Goal: Find specific page/section: Find specific page/section

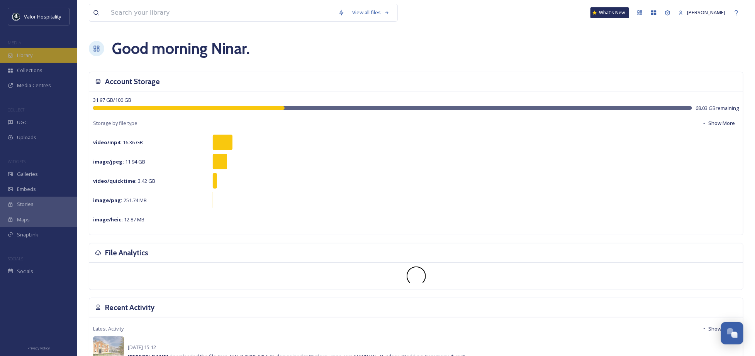
click at [41, 53] on div "Library" at bounding box center [38, 55] width 77 height 15
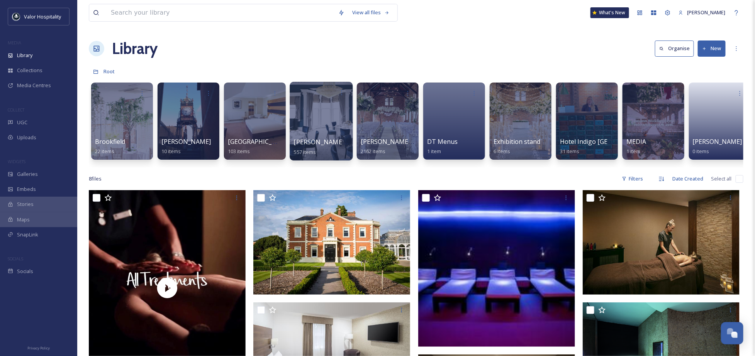
click at [318, 128] on div at bounding box center [321, 121] width 63 height 79
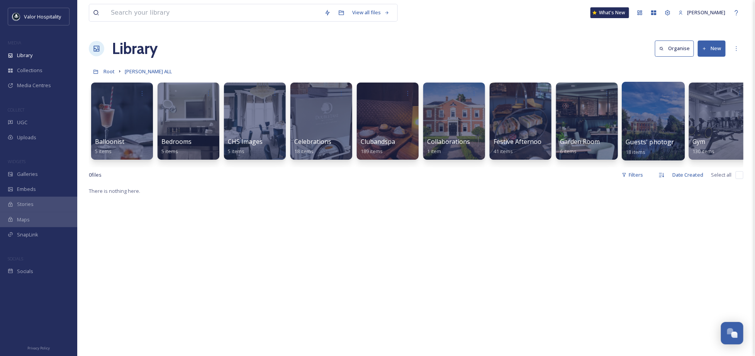
click at [664, 122] on div at bounding box center [652, 121] width 63 height 79
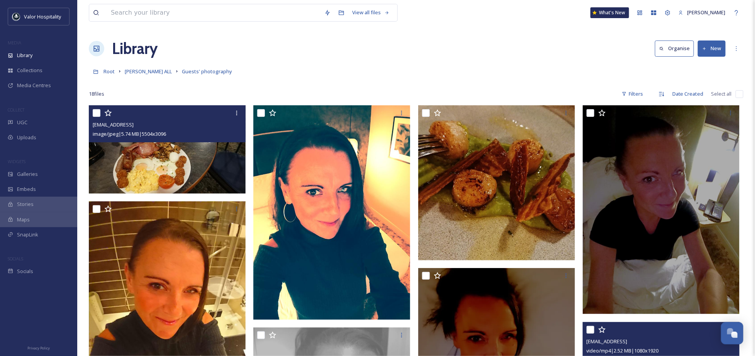
click at [206, 156] on img at bounding box center [167, 149] width 157 height 88
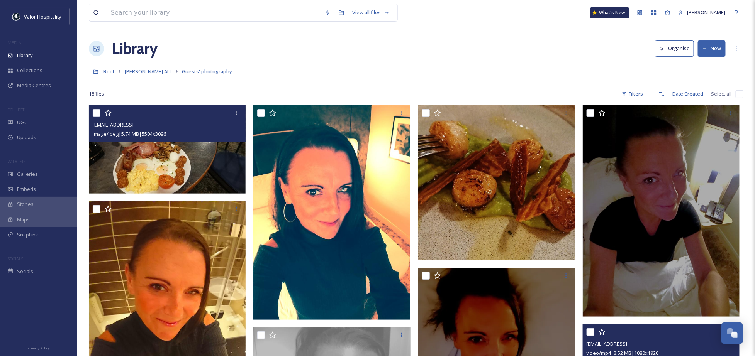
drag, startPoint x: 393, startPoint y: 67, endPoint x: 202, endPoint y: 46, distance: 192.2
click at [381, 65] on div "Root [PERSON_NAME] ALL Guests' photography" at bounding box center [416, 71] width 654 height 15
click at [159, 72] on span "[PERSON_NAME] ALL" at bounding box center [148, 71] width 47 height 7
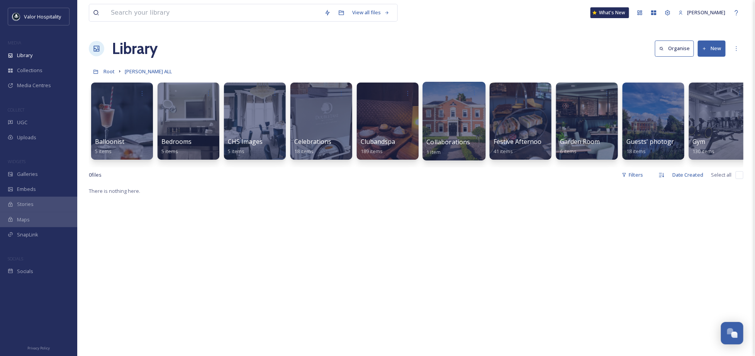
click at [455, 98] on div at bounding box center [454, 93] width 55 height 14
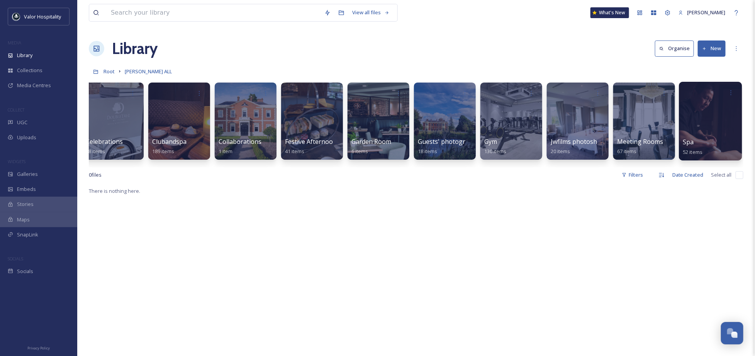
click at [698, 143] on div "Spa 52 items" at bounding box center [710, 146] width 55 height 19
click at [687, 139] on span "Spa" at bounding box center [688, 142] width 11 height 8
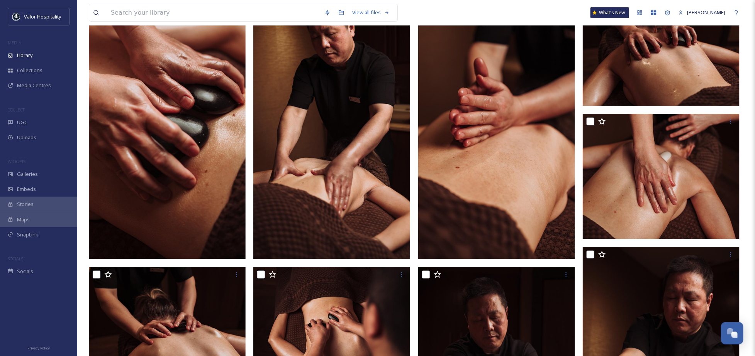
scroll to position [51, 0]
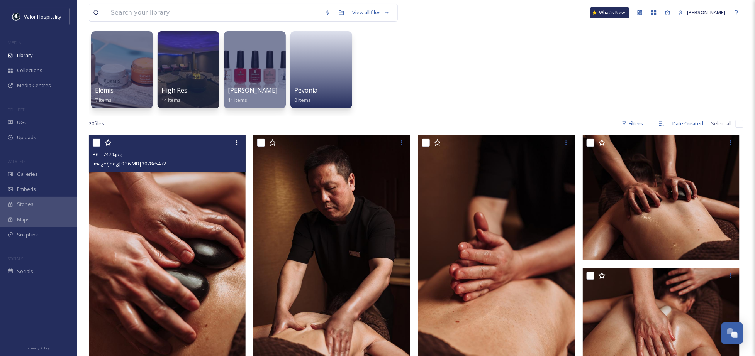
click at [184, 219] on img at bounding box center [167, 274] width 157 height 279
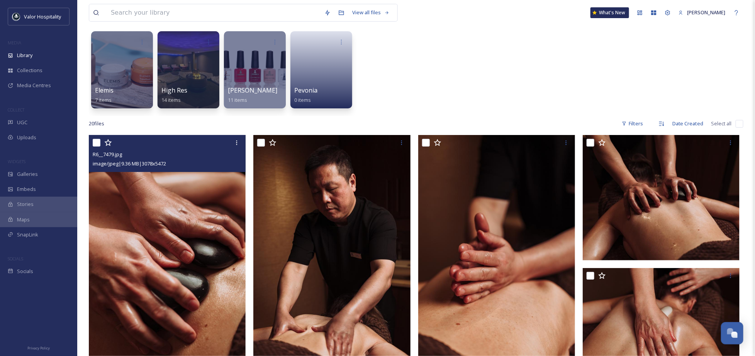
click at [585, 91] on div "Elemis 7 items High Res 14 items [PERSON_NAME] 11 items Pevonia 0 items" at bounding box center [416, 71] width 654 height 89
